Goal: Transaction & Acquisition: Purchase product/service

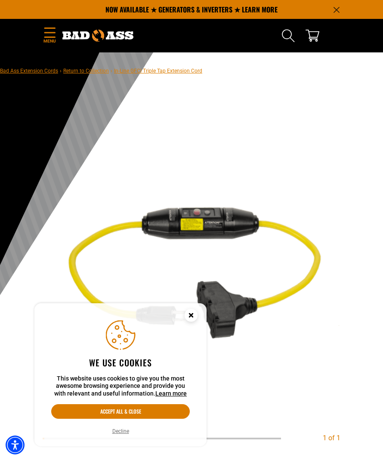
click at [125, 428] on button "Decline" at bounding box center [121, 431] width 22 height 9
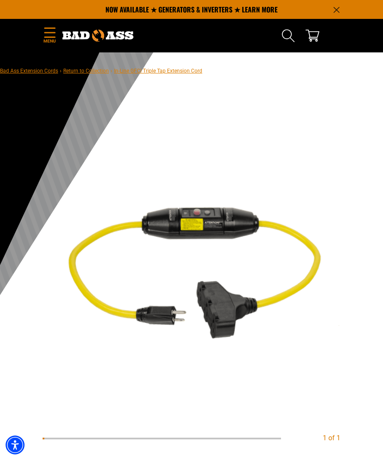
click at [37, 73] on link "Bad Ass Extension Cords" at bounding box center [29, 71] width 58 height 6
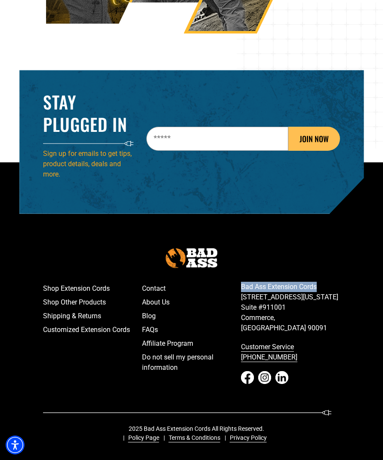
scroll to position [1335, 0]
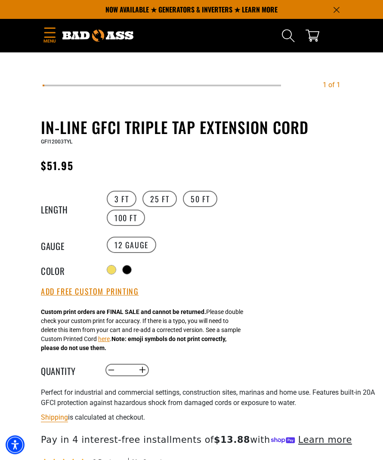
scroll to position [353, 0]
click at [156, 200] on label "25 FT" at bounding box center [159, 199] width 34 height 16
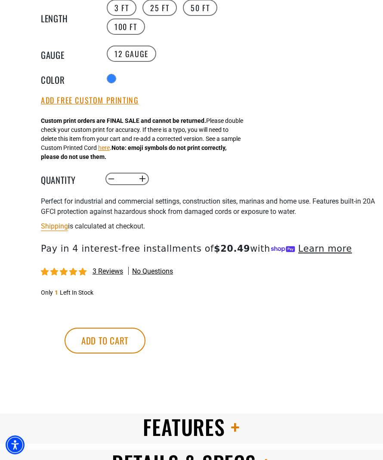
scroll to position [553, 0]
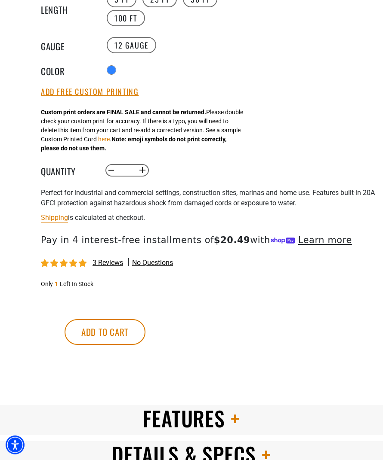
click at [107, 267] on span "3 reviews" at bounding box center [107, 263] width 31 height 8
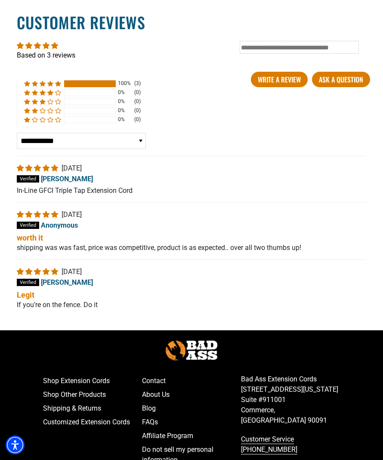
scroll to position [1679, 0]
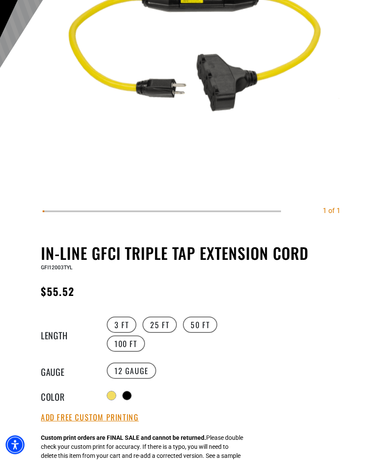
scroll to position [227, 0]
click at [159, 324] on label "25 FT" at bounding box center [159, 325] width 34 height 16
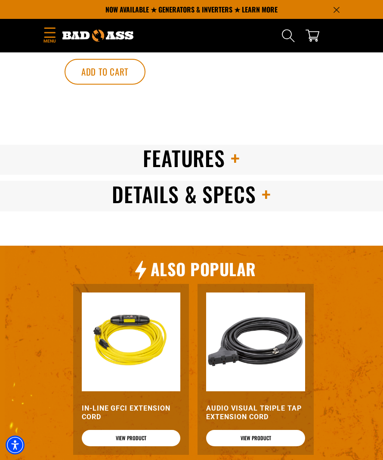
scroll to position [814, 0]
click at [203, 173] on span "Features" at bounding box center [184, 158] width 83 height 31
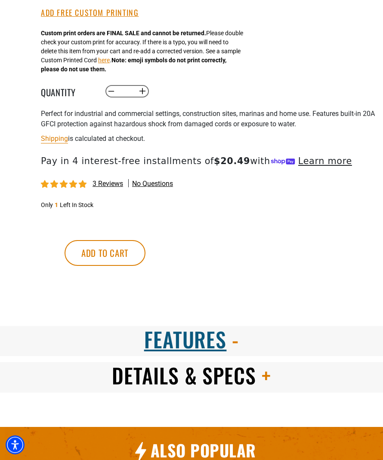
scroll to position [633, 0]
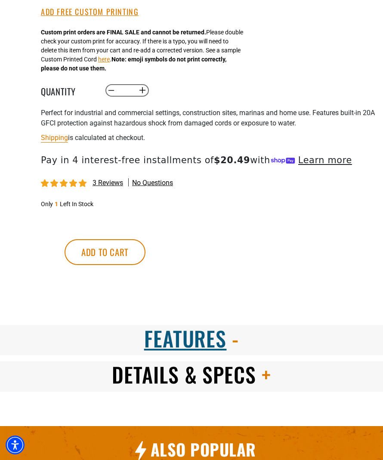
click at [239, 388] on span "Details & Specs" at bounding box center [184, 374] width 144 height 31
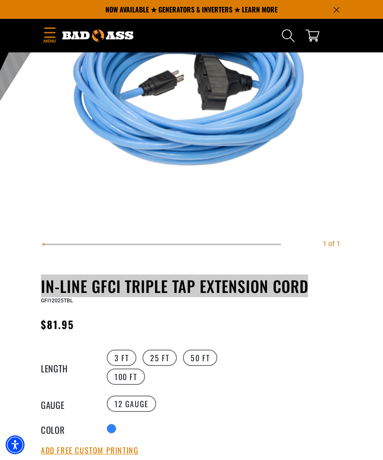
scroll to position [195, 0]
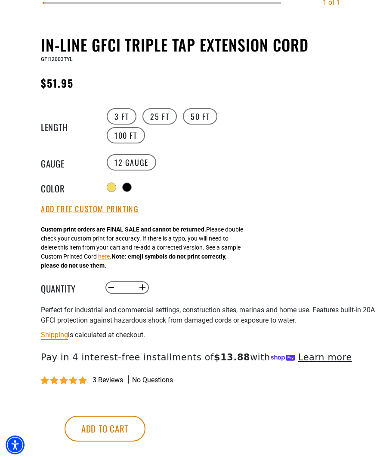
scroll to position [441, 0]
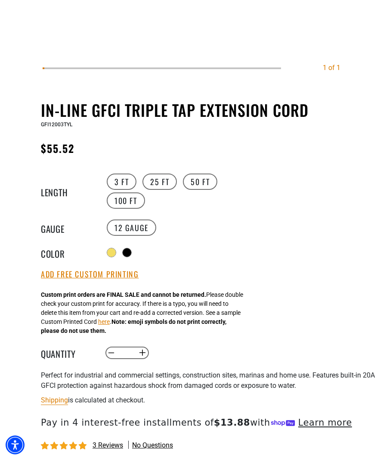
scroll to position [404, 0]
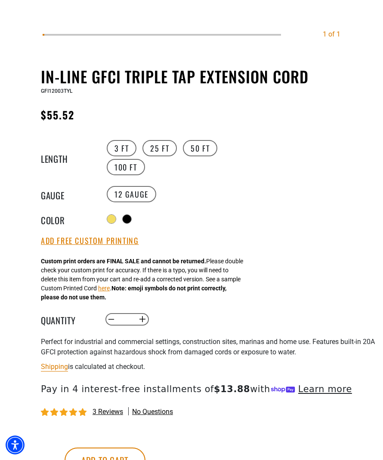
click at [161, 153] on label "25 FT" at bounding box center [159, 148] width 34 height 16
click at [116, 152] on label "3 FT" at bounding box center [122, 148] width 30 height 16
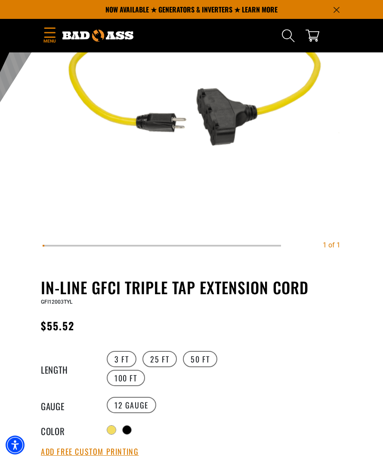
scroll to position [190, 0]
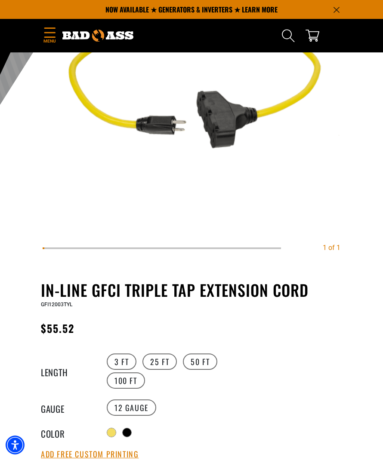
click at [122, 430] on div "Radio button Radio button Radio button" at bounding box center [167, 433] width 127 height 14
click at [116, 431] on div at bounding box center [111, 432] width 9 height 9
click at [131, 436] on div at bounding box center [127, 433] width 9 height 9
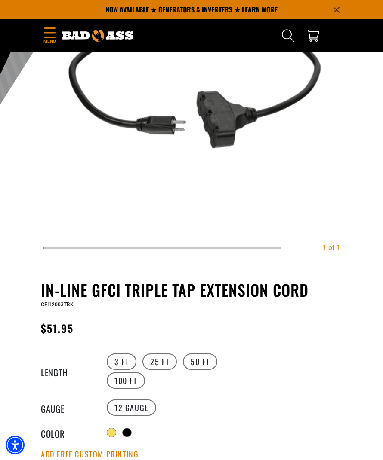
click at [109, 435] on div at bounding box center [111, 433] width 9 height 9
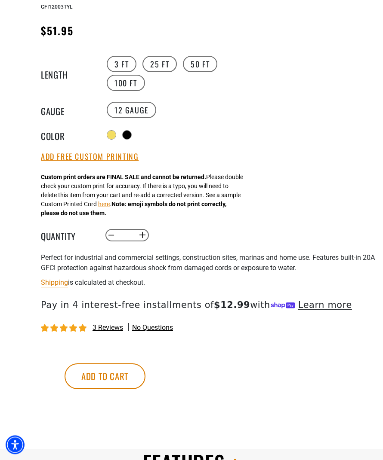
scroll to position [488, 0]
click at [307, 310] on button "Learn more" at bounding box center [325, 305] width 54 height 13
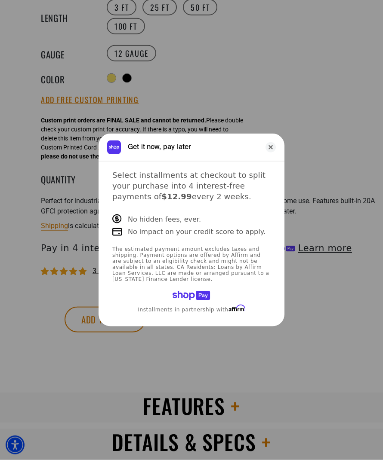
scroll to position [546, 0]
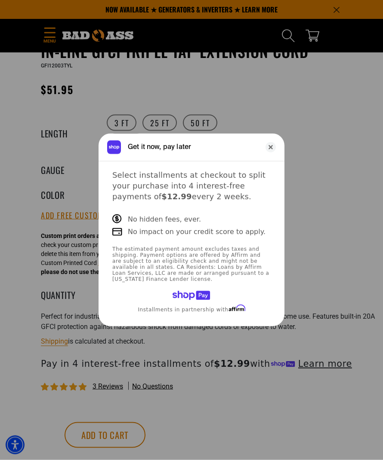
click at [274, 151] on icon "Close" at bounding box center [270, 147] width 10 height 10
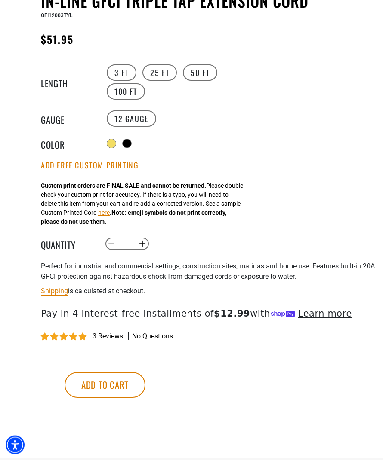
scroll to position [480, 0]
click at [145, 384] on button "Add to cart" at bounding box center [104, 385] width 81 height 26
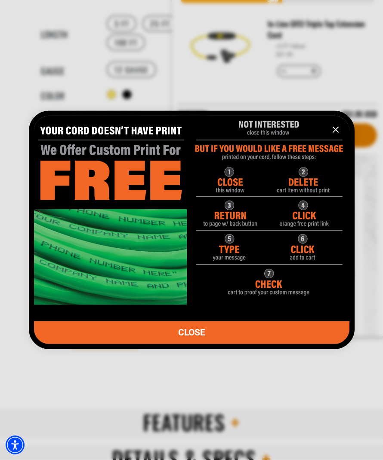
click at [335, 135] on icon "information" at bounding box center [335, 130] width 10 height 10
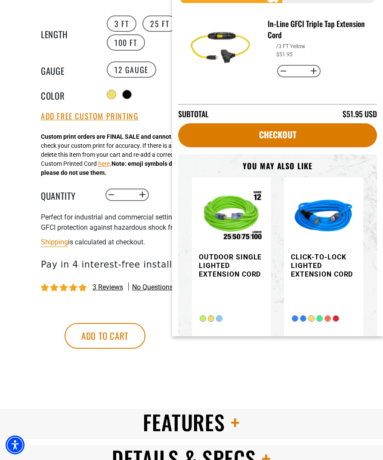
click at [286, 137] on link "Checkout" at bounding box center [277, 135] width 199 height 24
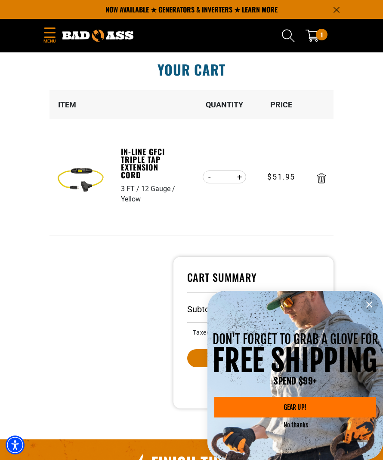
click at [368, 305] on icon "information" at bounding box center [368, 304] width 5 height 5
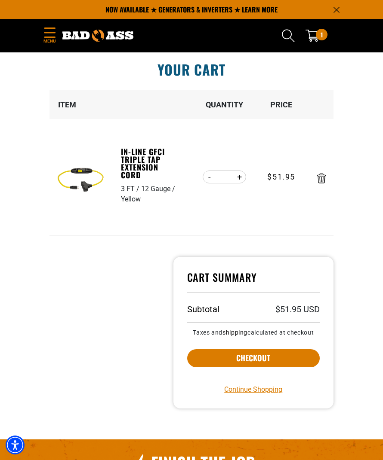
click at [264, 355] on button "Checkout" at bounding box center [253, 359] width 132 height 18
